Goal: Task Accomplishment & Management: Complete application form

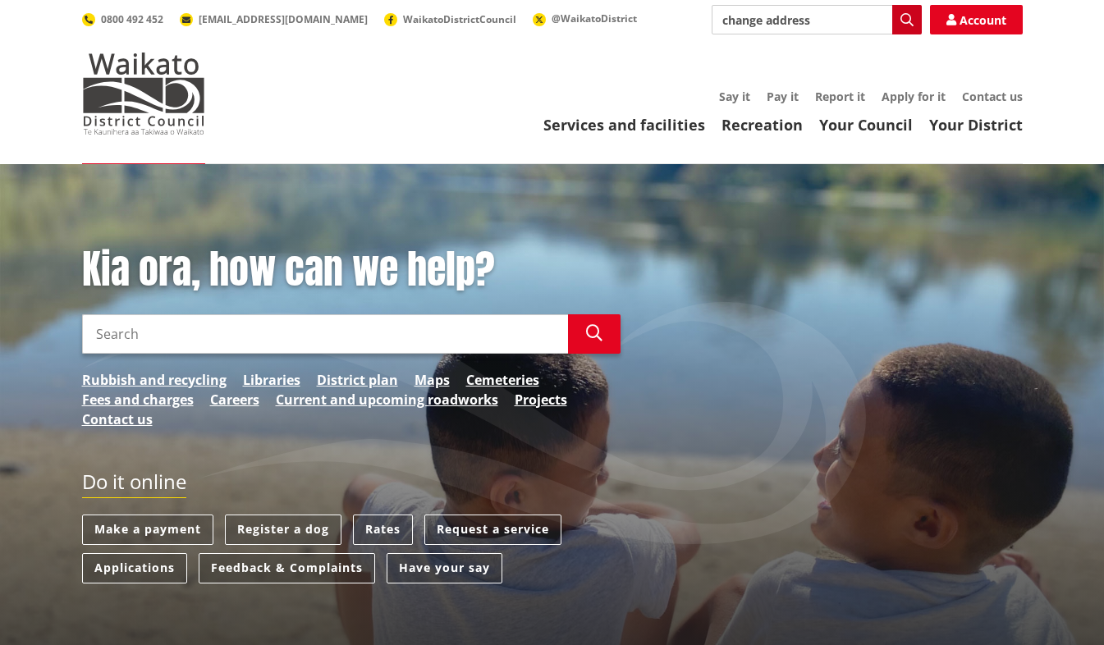
type input "change address"
click at [906, 21] on icon "button" at bounding box center [907, 19] width 13 height 13
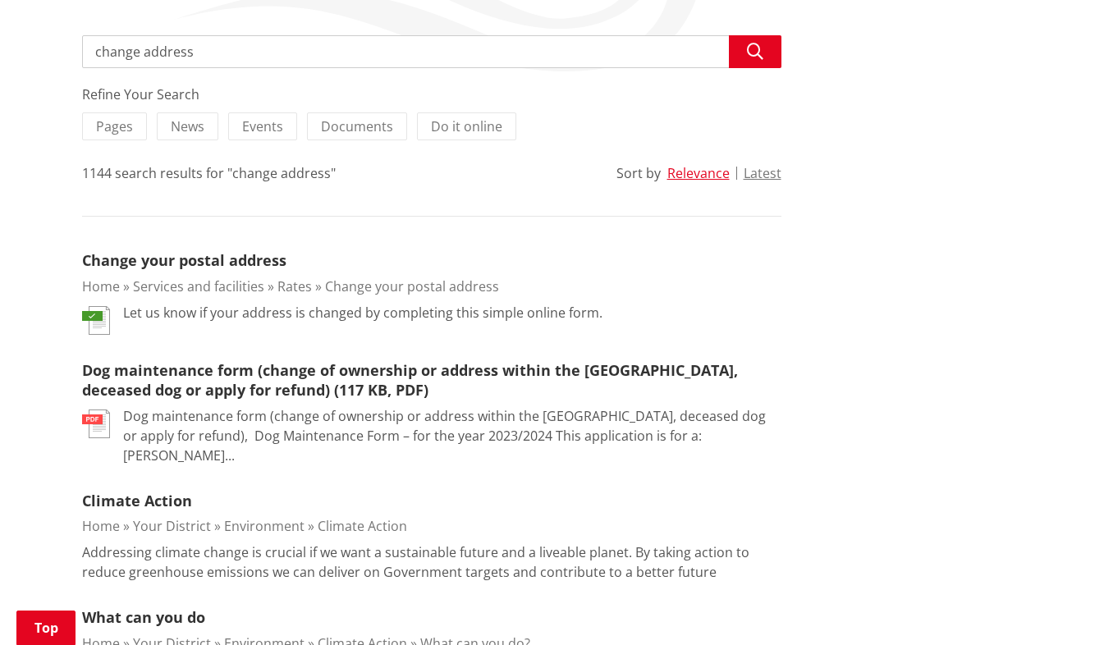
scroll to position [328, 0]
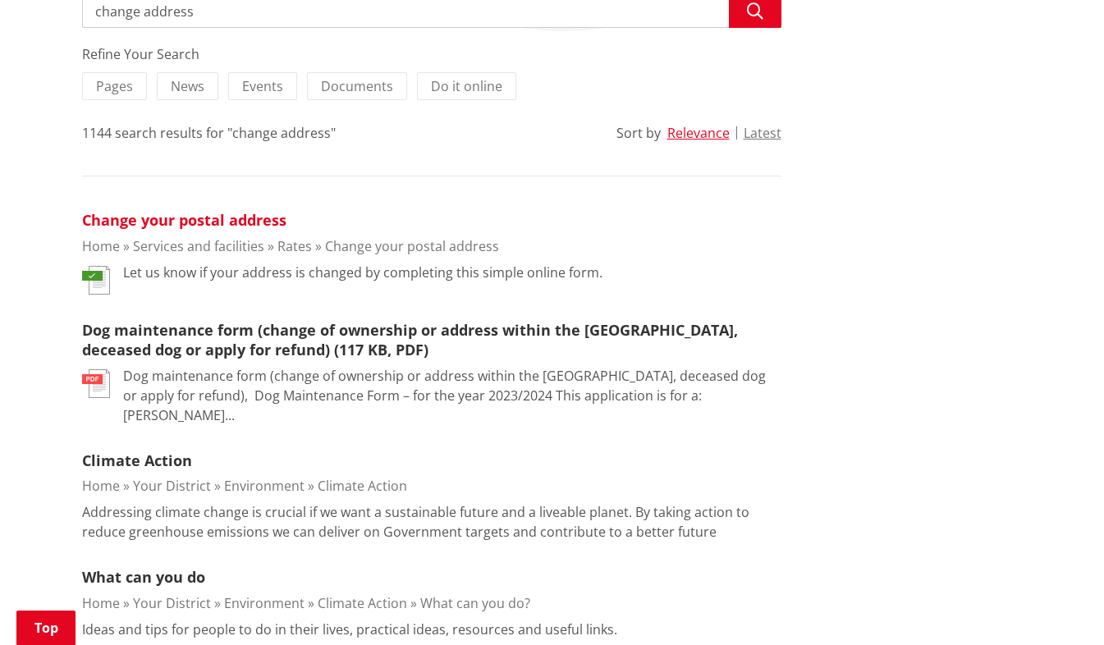
click at [129, 228] on li "Change your postal address Home Services and facilities Rates Change your posta…" at bounding box center [431, 251] width 699 height 85
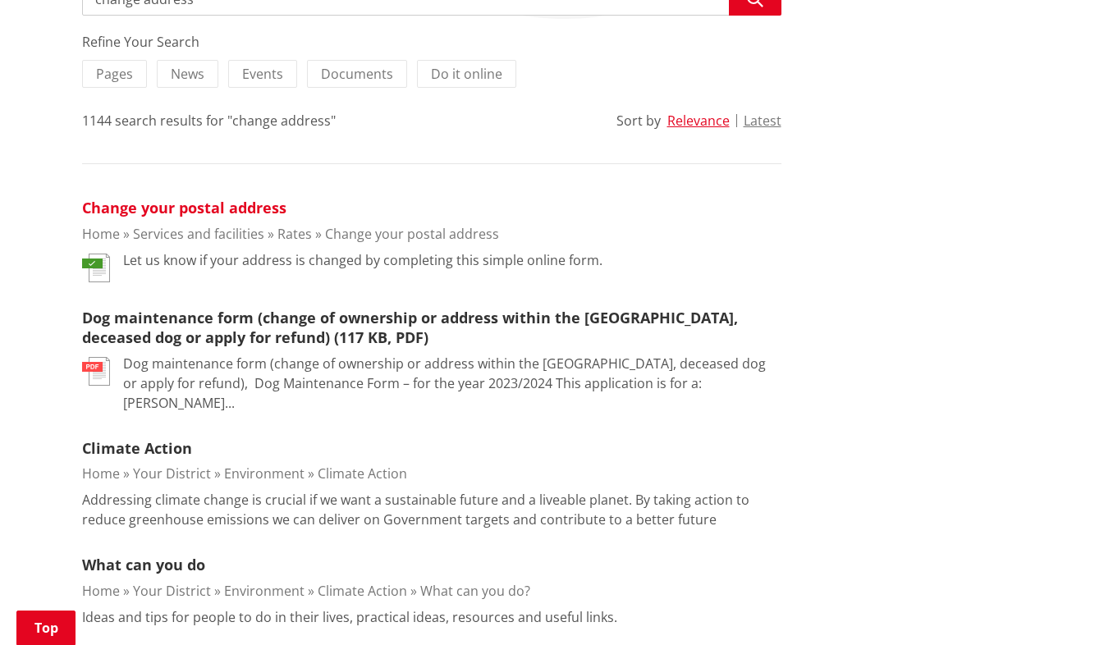
click at [129, 206] on link "Change your postal address" at bounding box center [184, 208] width 204 height 20
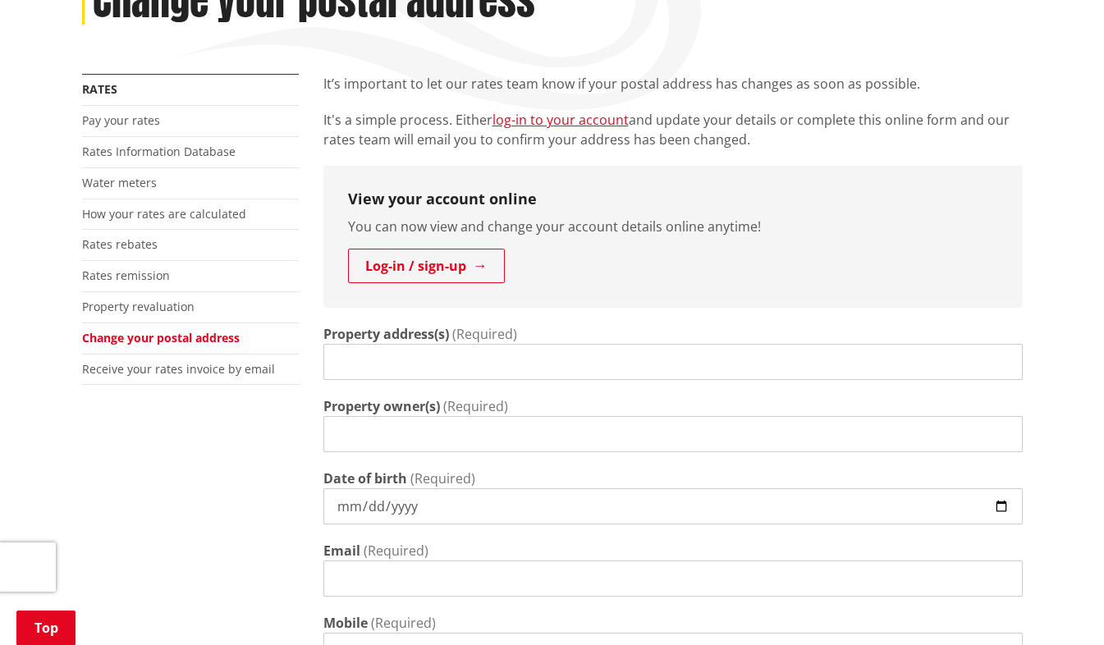
scroll to position [287, 0]
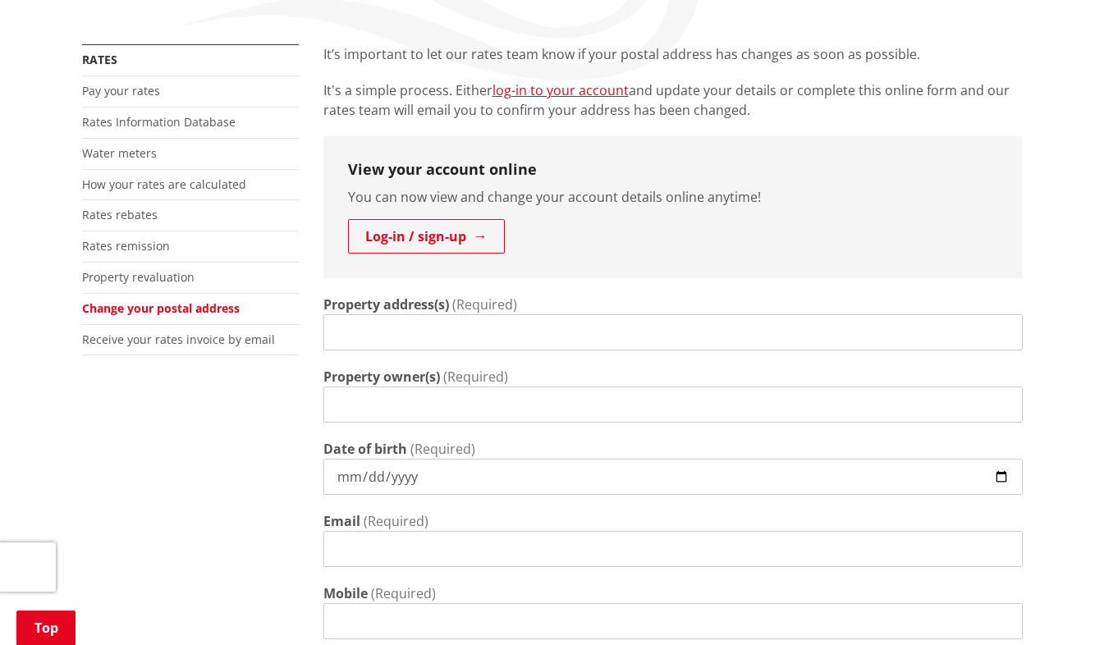
click at [547, 338] on input "Property address(s)" at bounding box center [672, 332] width 699 height 36
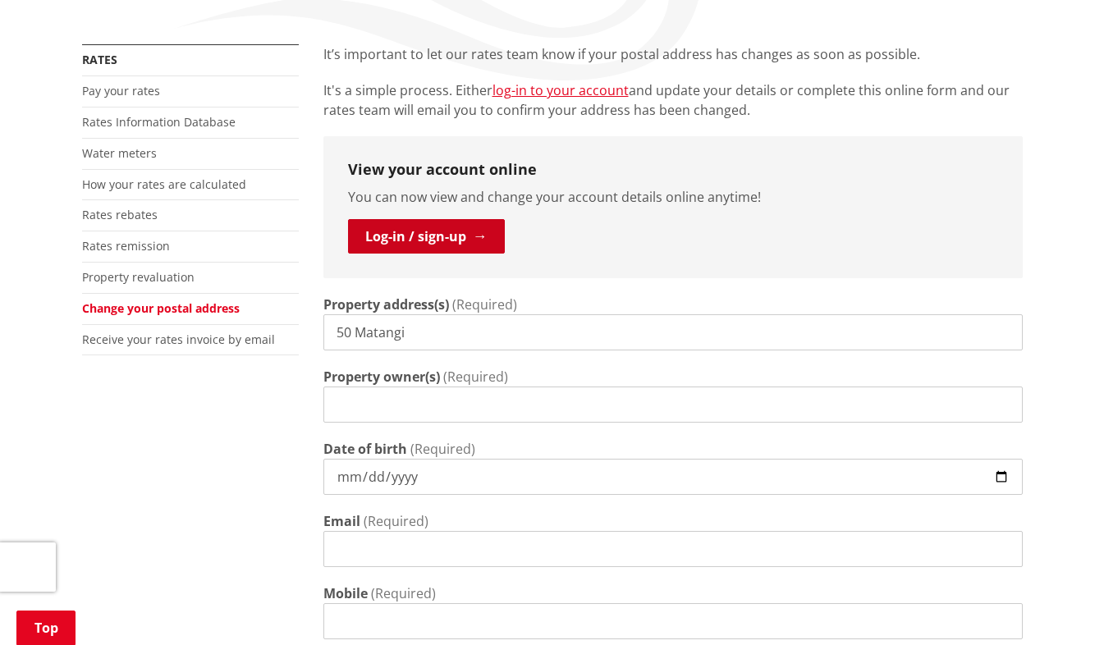
type input "50 Matangi"
click at [422, 233] on link "Log-in / sign-up" at bounding box center [426, 236] width 157 height 34
